Goal: Task Accomplishment & Management: Use online tool/utility

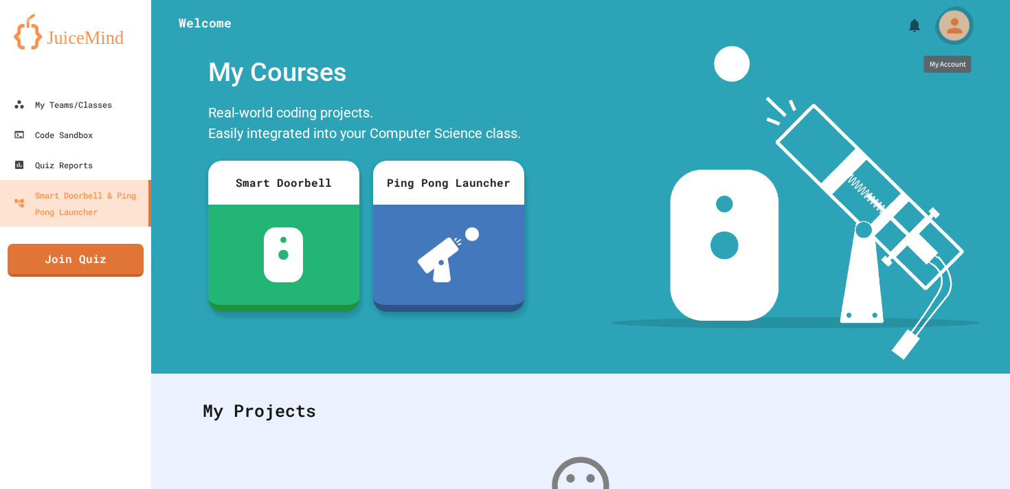
click at [957, 28] on icon "My Account" at bounding box center [954, 25] width 15 height 15
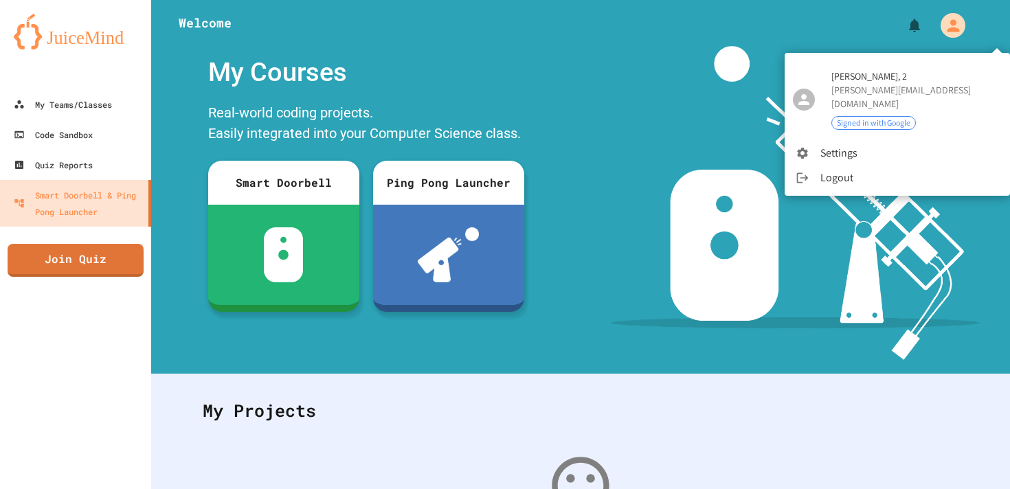
click at [67, 108] on div at bounding box center [505, 244] width 1010 height 489
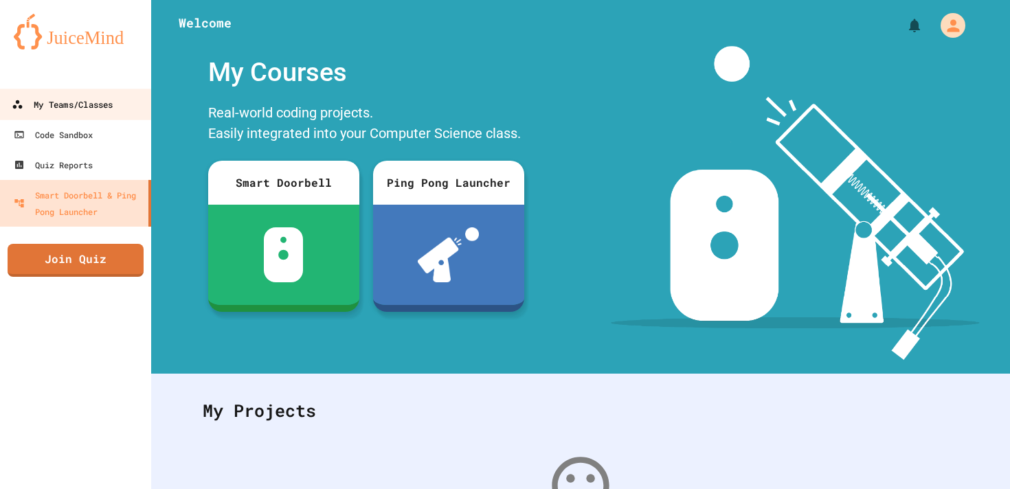
click at [67, 106] on div "My Teams/Classes" at bounding box center [62, 104] width 101 height 17
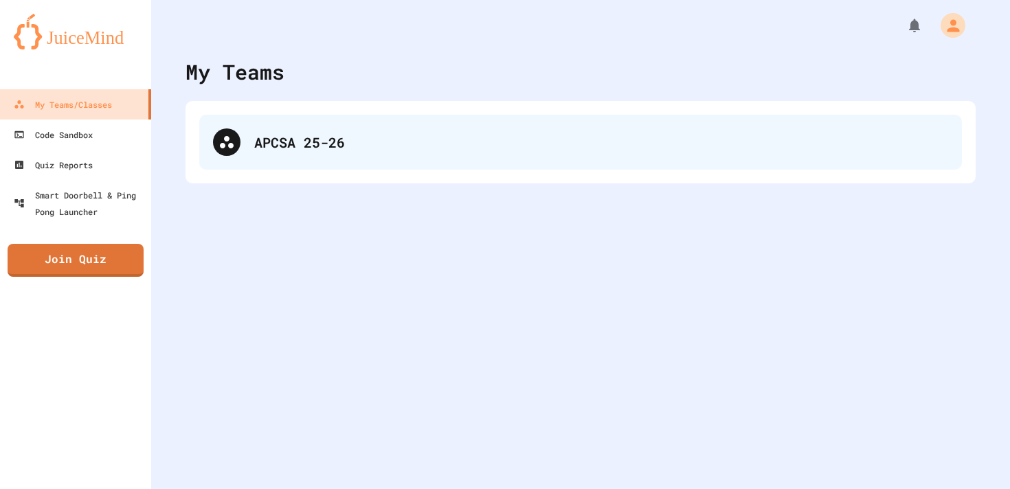
click at [204, 139] on div "APCSA 25-26" at bounding box center [580, 142] width 763 height 55
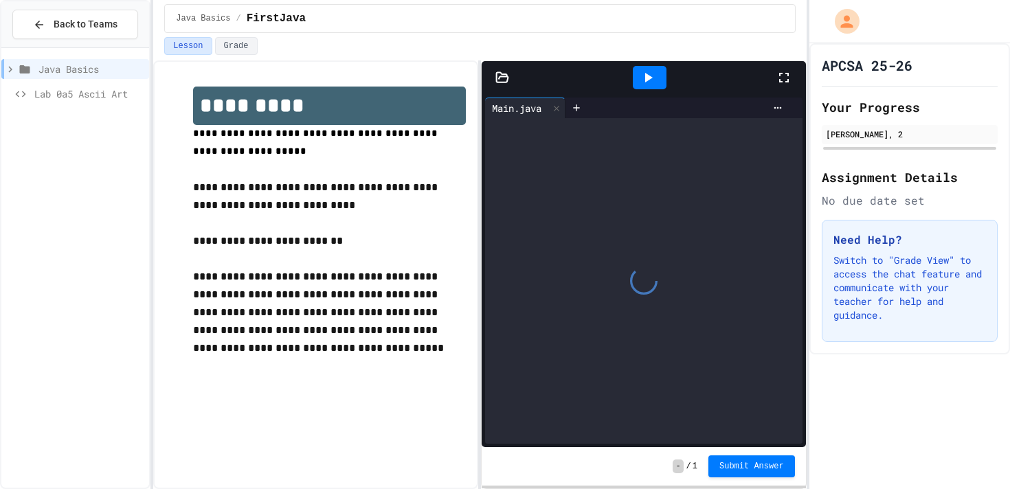
click at [692, 287] on div at bounding box center [643, 281] width 317 height 326
click at [650, 89] on div at bounding box center [650, 77] width 34 height 23
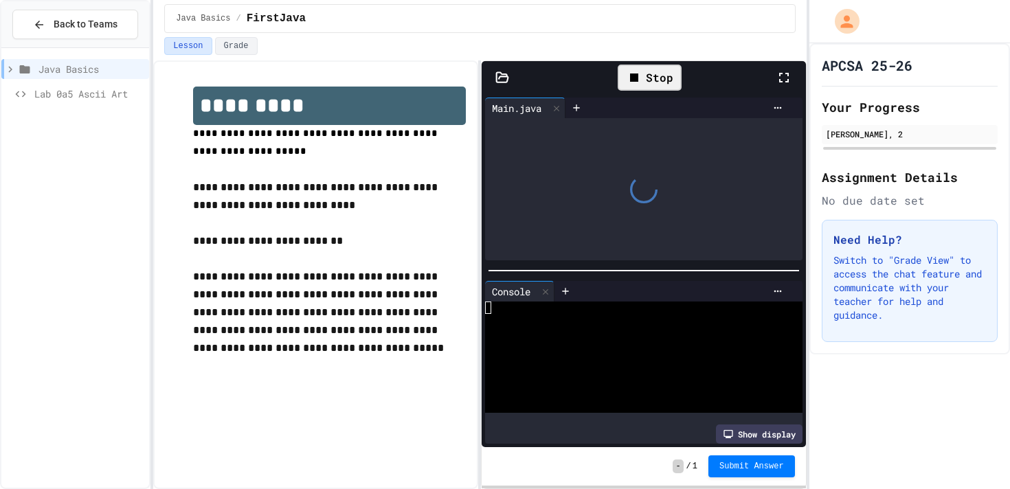
click at [653, 77] on div "Stop" at bounding box center [650, 78] width 64 height 26
click at [775, 78] on div at bounding box center [649, 77] width 252 height 37
click at [784, 75] on icon at bounding box center [784, 77] width 16 height 16
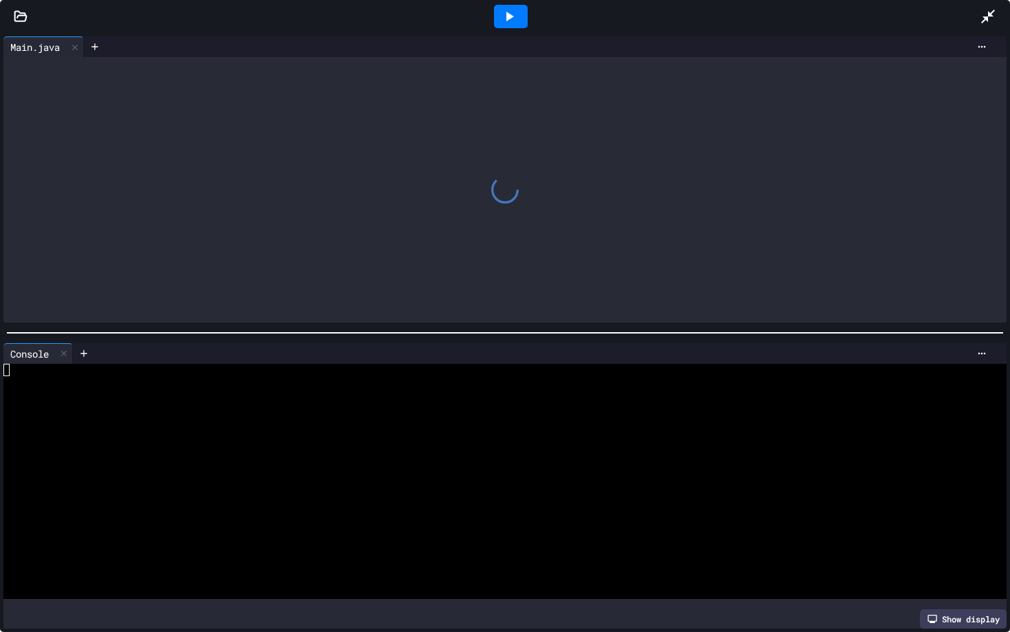
click at [507, 5] on div at bounding box center [511, 16] width 34 height 23
click at [992, 12] on icon at bounding box center [988, 17] width 14 height 14
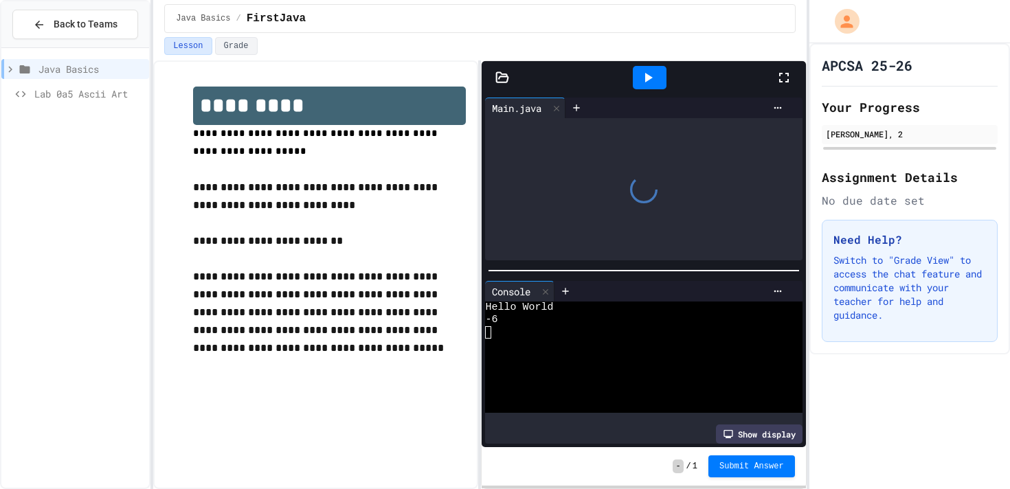
click at [655, 82] on icon at bounding box center [648, 77] width 16 height 16
click at [792, 79] on icon at bounding box center [784, 77] width 16 height 16
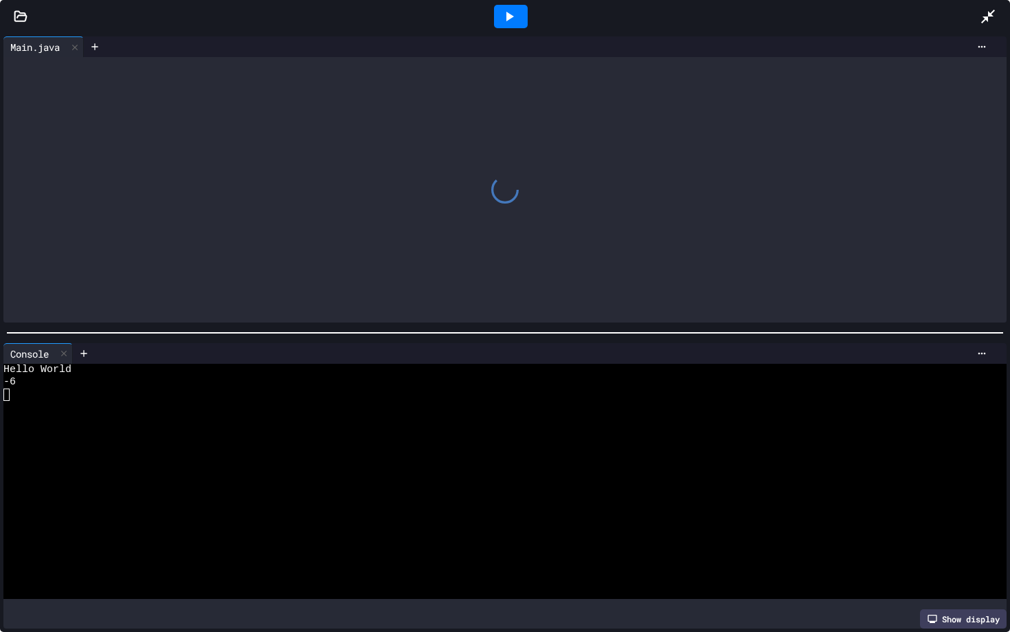
click at [948, 489] on div "Console WWWWWWWWWWWWWWWWWWWWWWWWWWWWWWWW Hello World -6 Show display" at bounding box center [505, 486] width 1010 height 293
click at [948, 489] on div "Show display" at bounding box center [963, 618] width 87 height 19
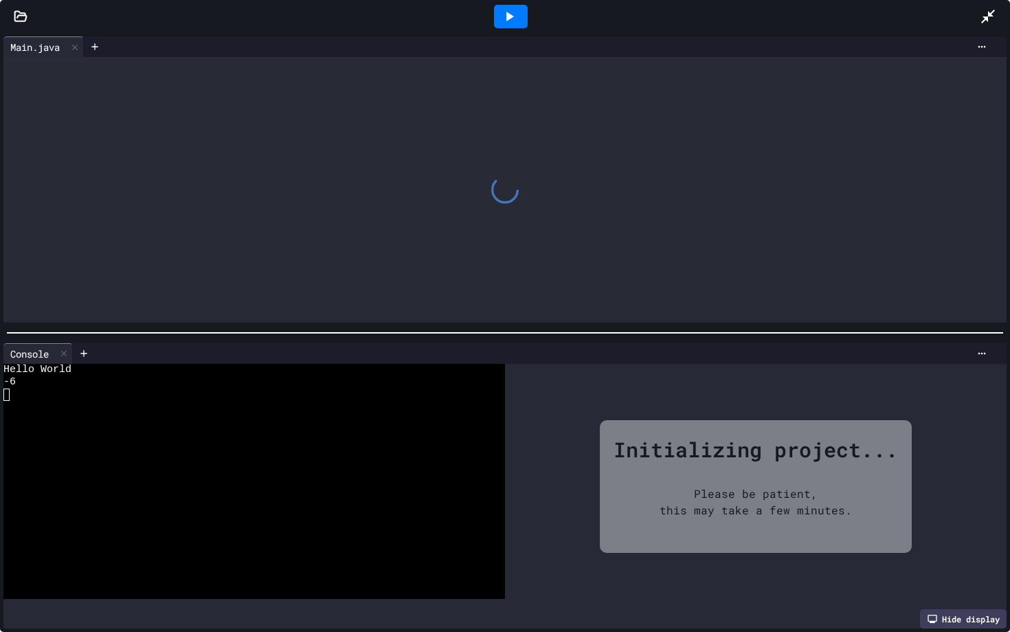
click at [984, 16] on icon at bounding box center [988, 17] width 14 height 14
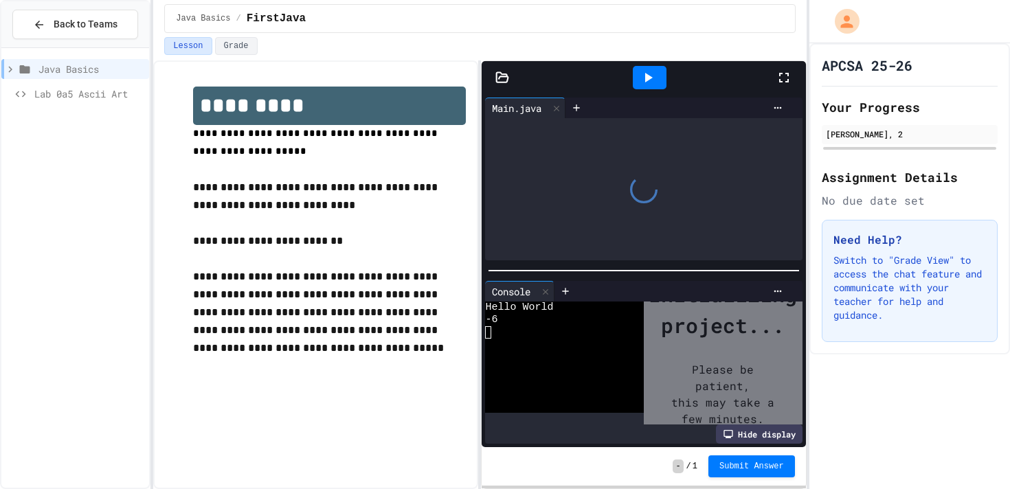
click at [507, 82] on icon at bounding box center [503, 77] width 12 height 10
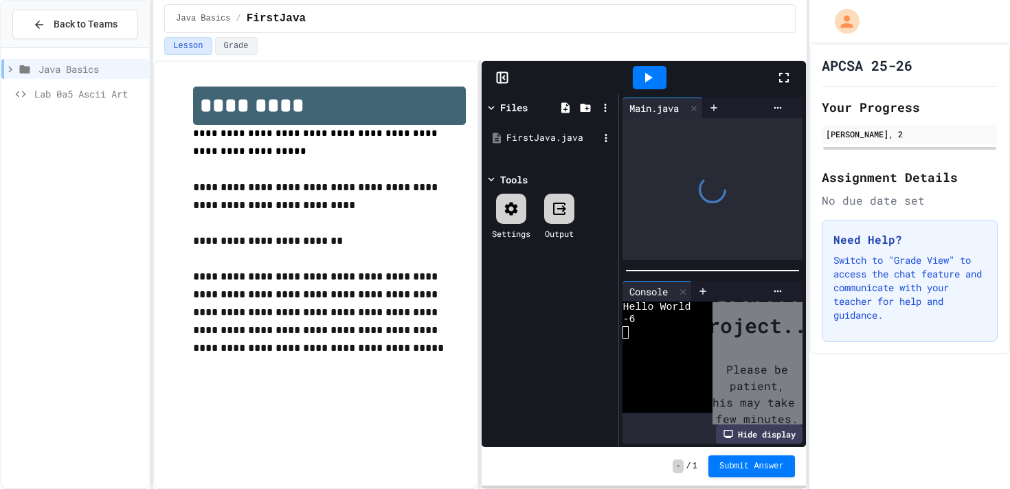
click at [527, 137] on div "FirstJava.java" at bounding box center [553, 138] width 92 height 14
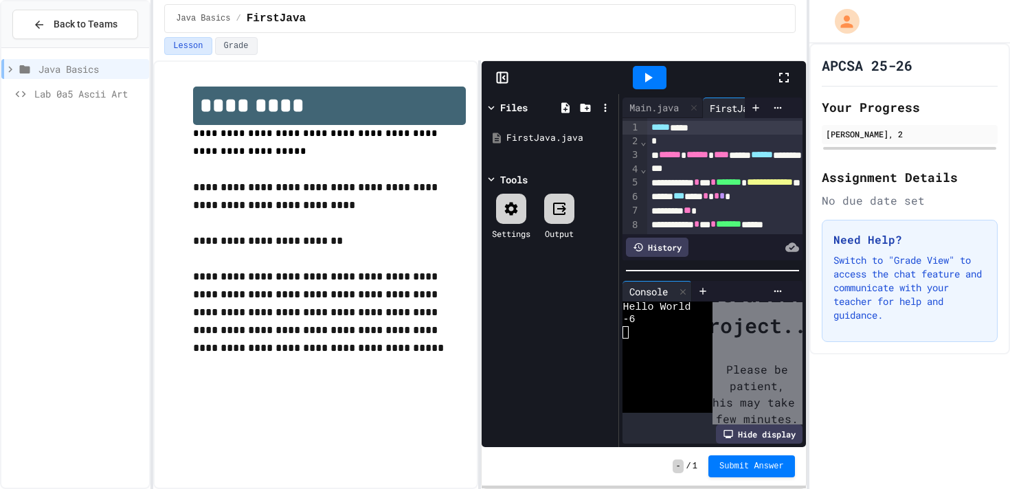
click at [786, 77] on icon at bounding box center [784, 77] width 16 height 16
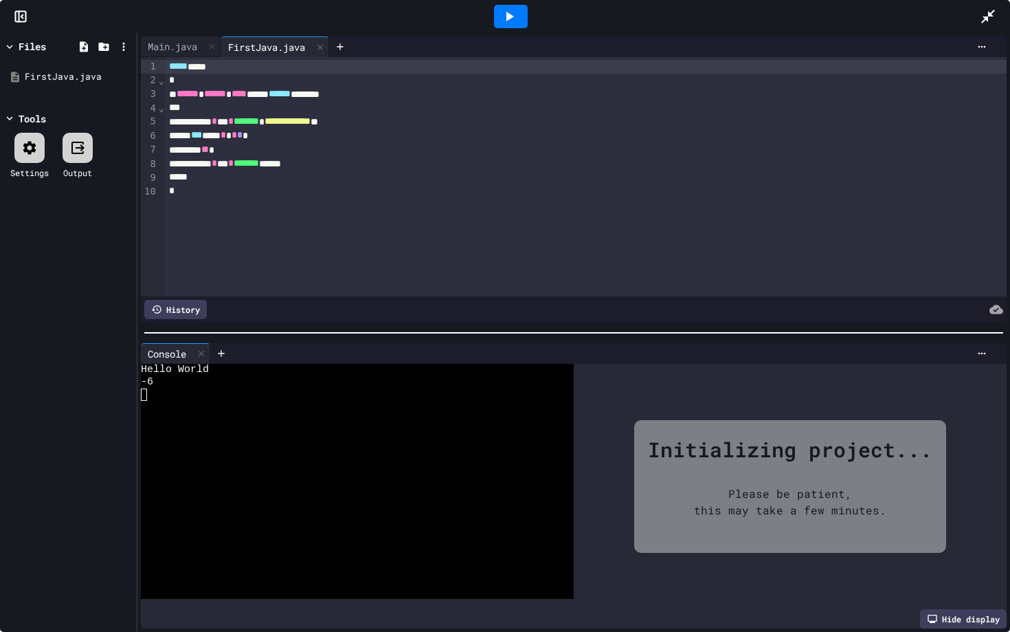
click at [958, 489] on div "Hide display" at bounding box center [963, 618] width 87 height 19
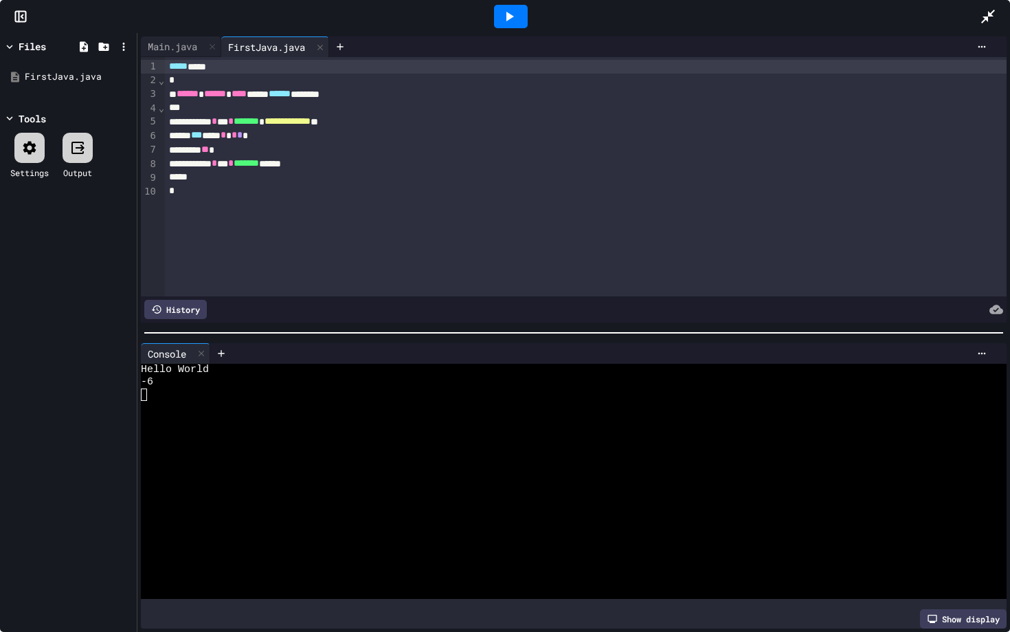
click at [508, 17] on icon at bounding box center [511, 17] width 8 height 10
click at [508, 18] on icon at bounding box center [511, 17] width 8 height 10
click at [508, 18] on div "Stop" at bounding box center [511, 16] width 64 height 26
click at [162, 47] on div "Main.java" at bounding box center [172, 46] width 63 height 14
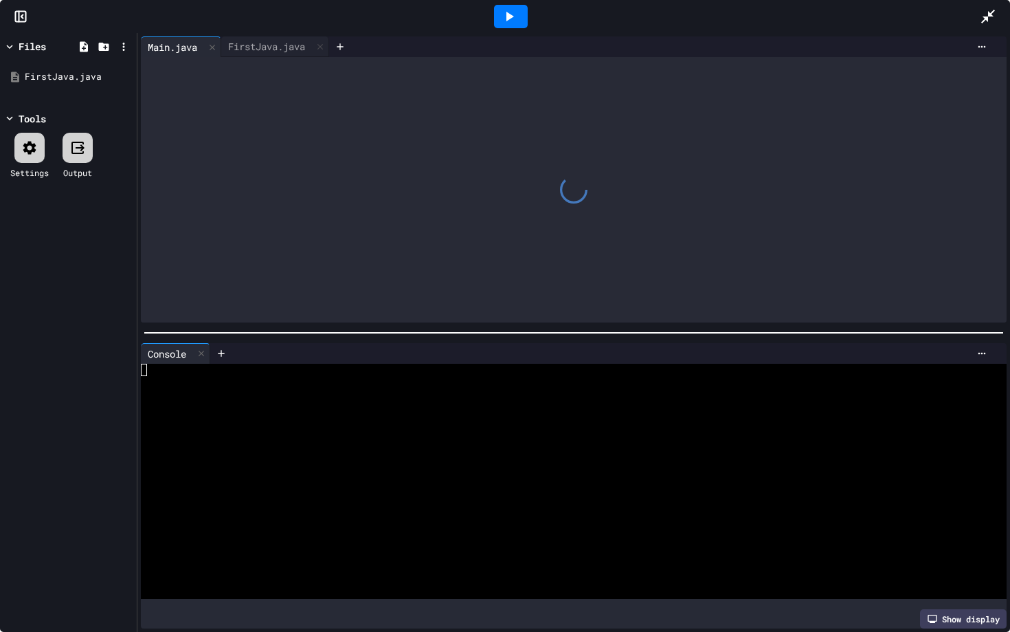
click at [944, 489] on div "Show display" at bounding box center [963, 618] width 87 height 19
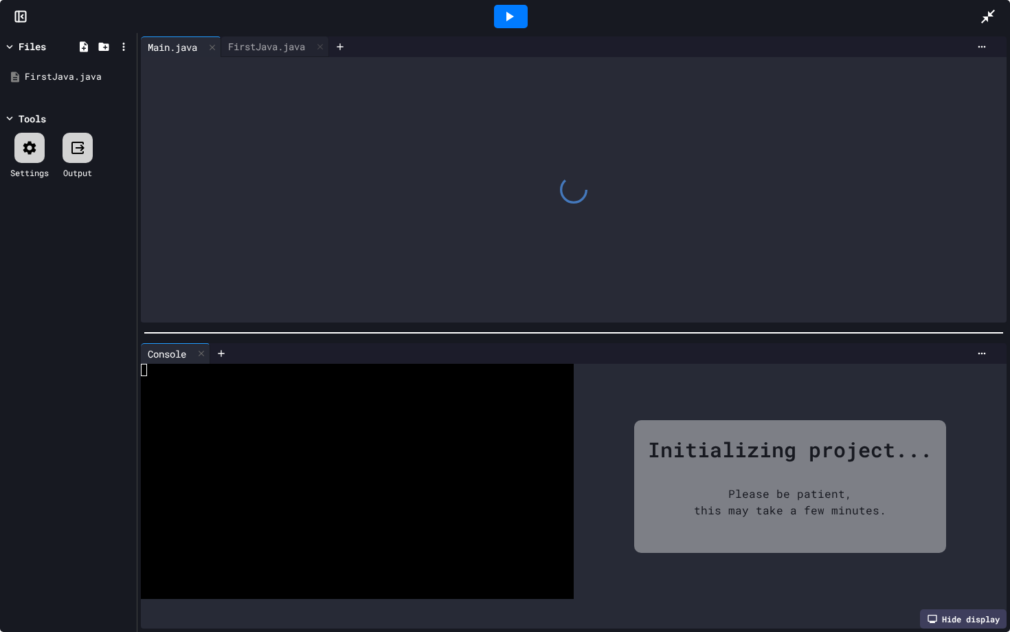
click at [521, 12] on div at bounding box center [511, 16] width 34 height 23
click at [287, 45] on div "FirstJava.java" at bounding box center [266, 46] width 91 height 14
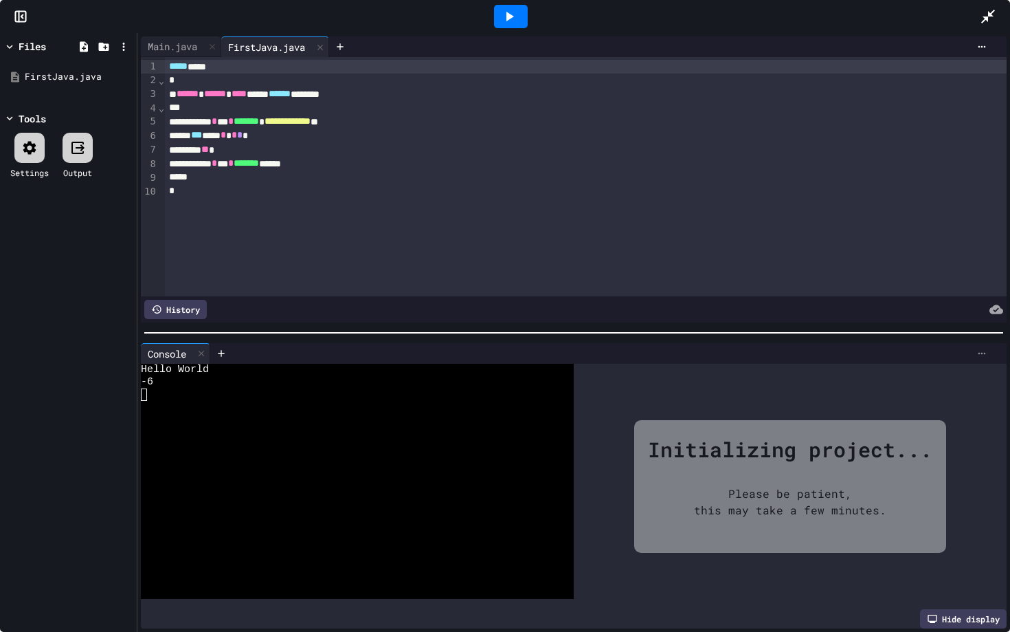
click at [986, 351] on icon at bounding box center [982, 353] width 11 height 11
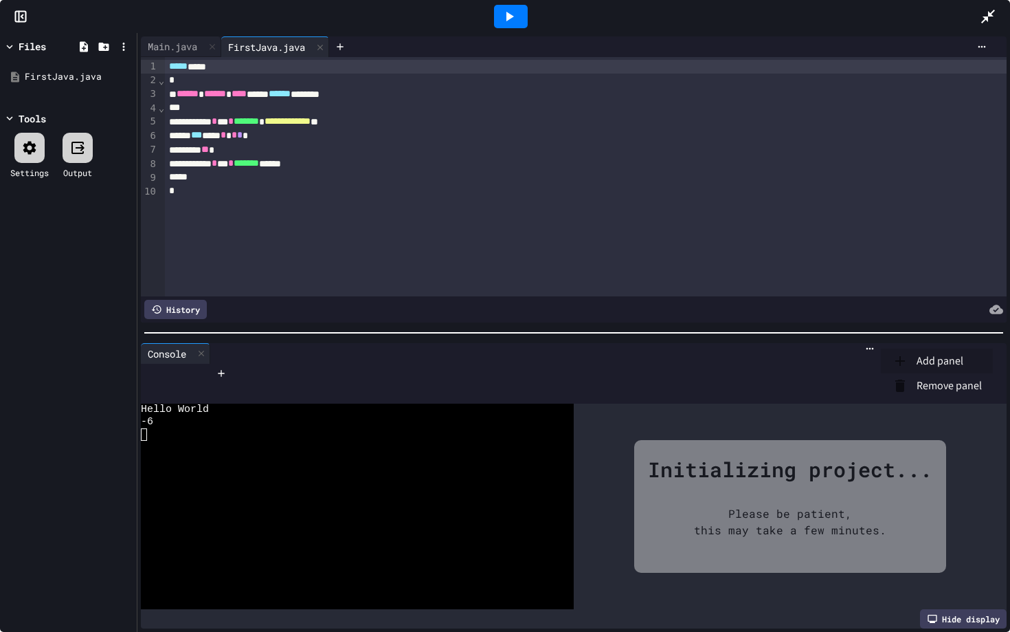
click at [984, 348] on div at bounding box center [505, 316] width 1010 height 632
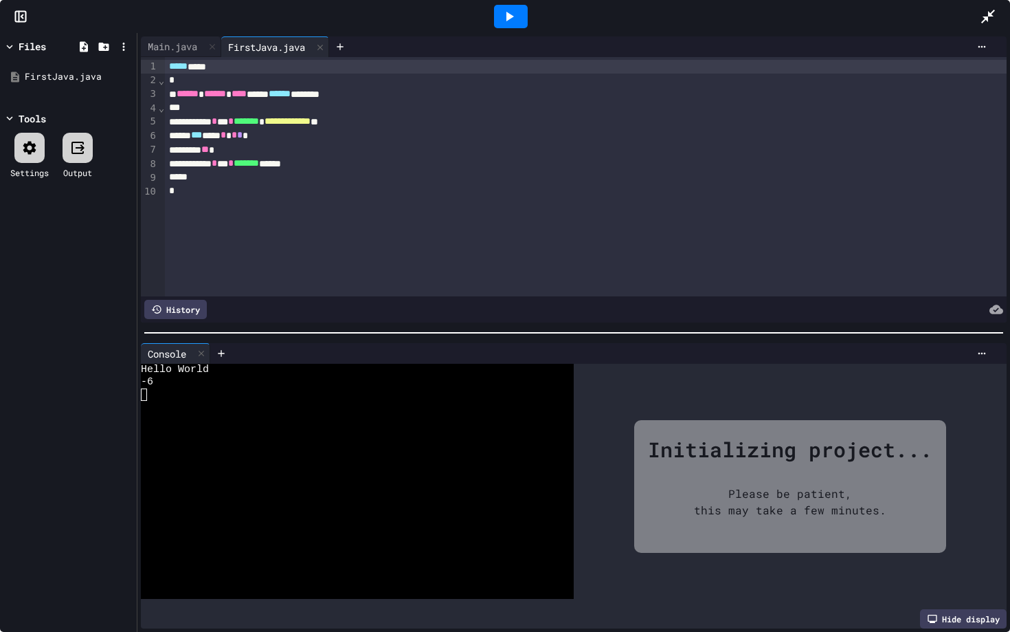
click at [511, 18] on icon at bounding box center [509, 16] width 16 height 16
click at [183, 40] on div "Main.java" at bounding box center [172, 46] width 63 height 14
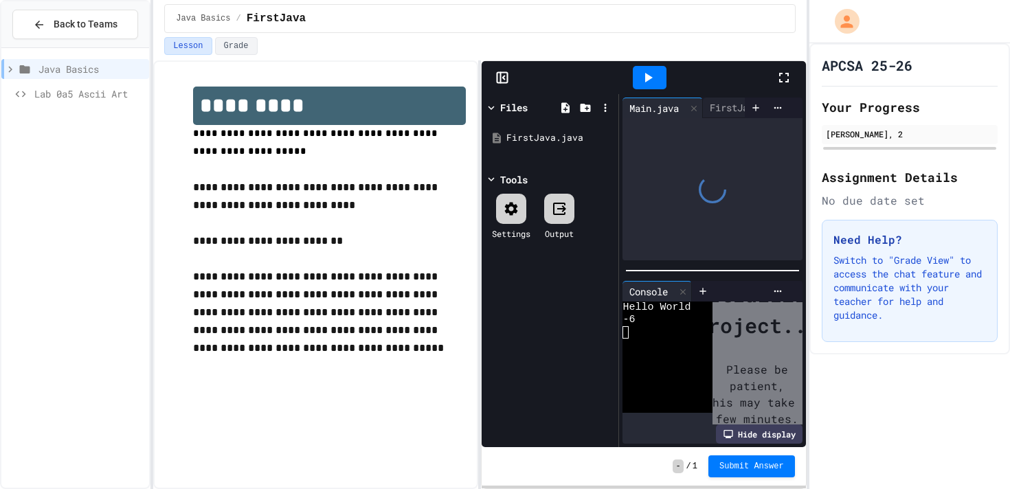
click at [778, 76] on icon at bounding box center [784, 77] width 16 height 16
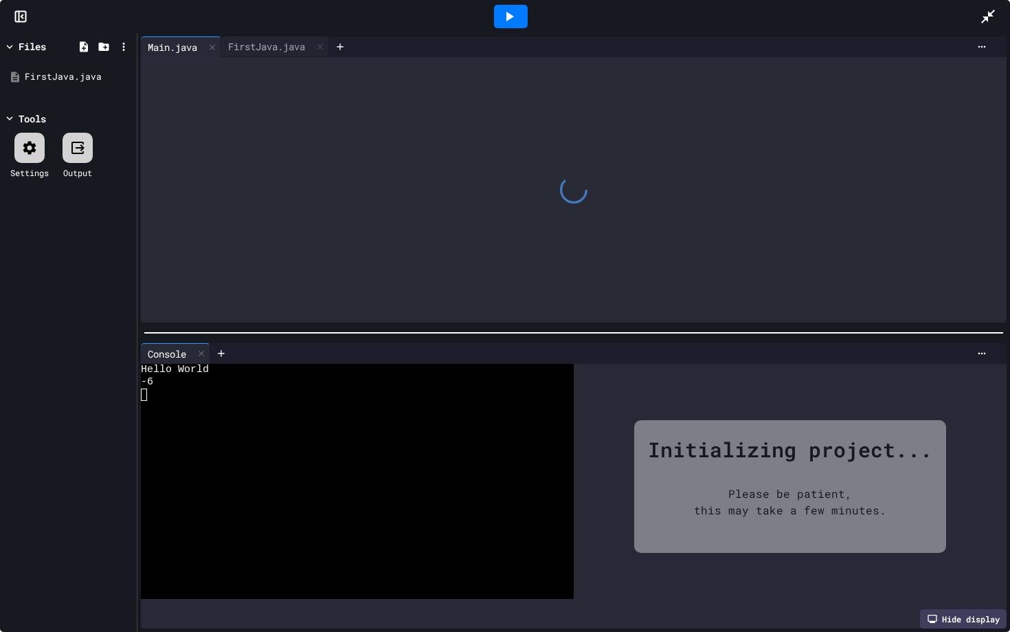
click at [517, 14] on div at bounding box center [511, 16] width 34 height 23
click at [517, 14] on div "Stop" at bounding box center [511, 16] width 64 height 26
click at [508, 19] on icon at bounding box center [511, 17] width 8 height 10
click at [284, 43] on div "FirstJava.java" at bounding box center [266, 46] width 91 height 14
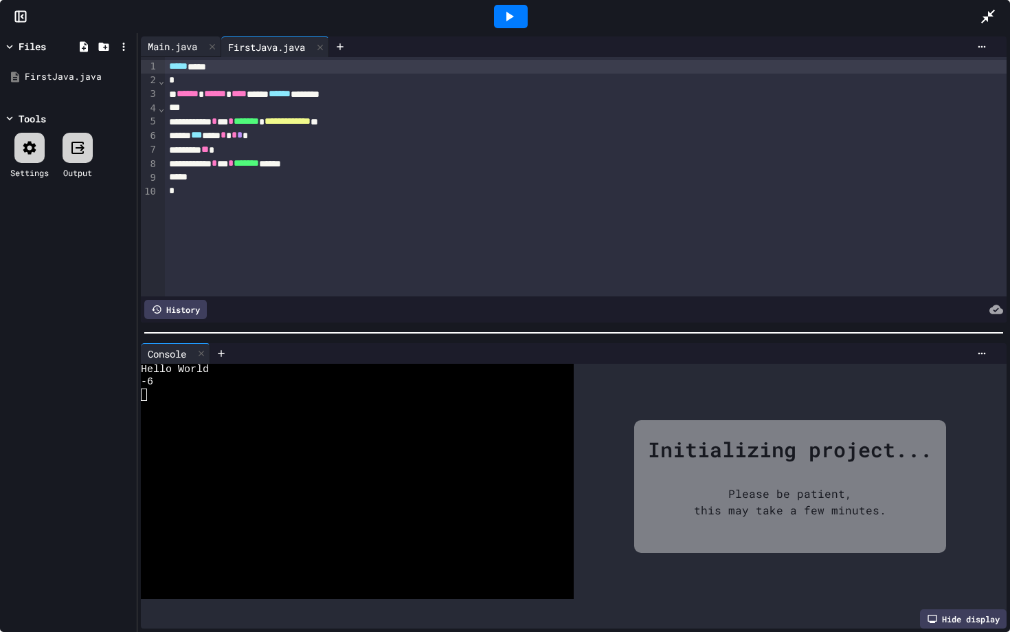
click at [174, 52] on div "Main.java" at bounding box center [172, 46] width 63 height 14
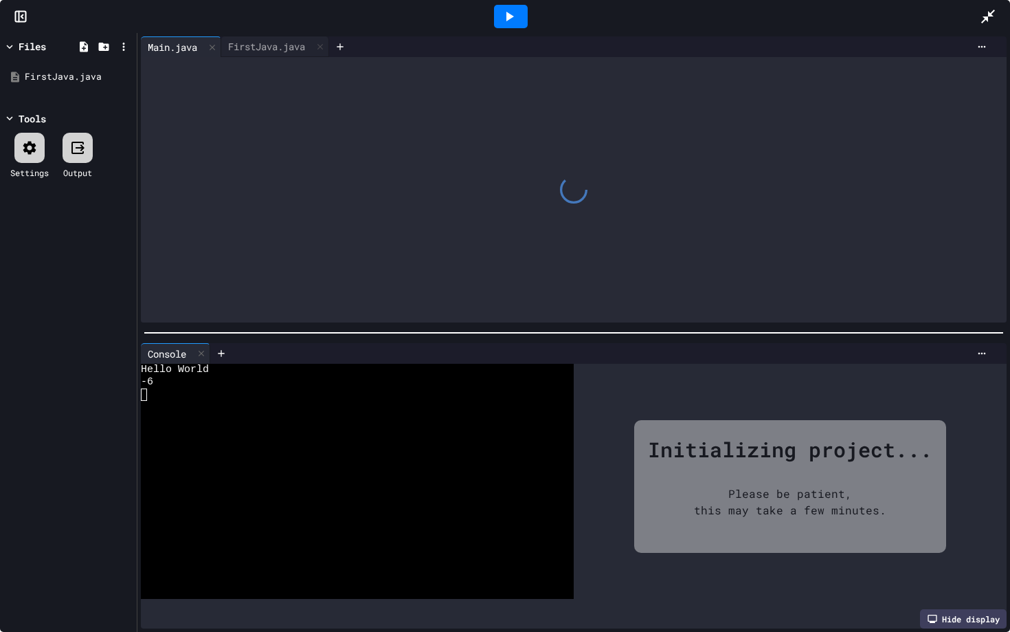
click at [583, 190] on icon at bounding box center [574, 190] width 32 height 32
click at [169, 52] on div "Main.java" at bounding box center [172, 47] width 63 height 14
click at [265, 54] on div "FirstJava.java" at bounding box center [275, 46] width 108 height 21
